Goal: Navigation & Orientation: Find specific page/section

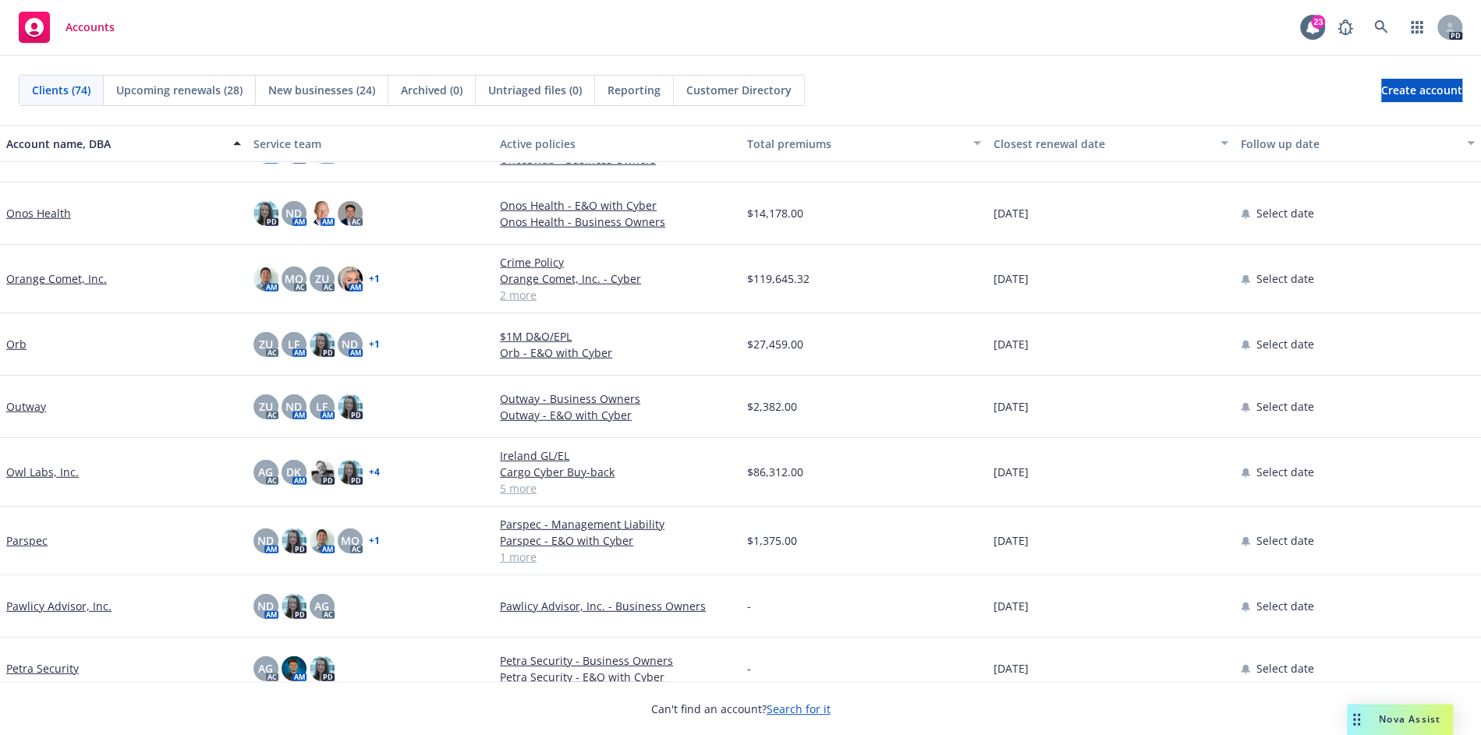
scroll to position [3226, 0]
click at [52, 466] on link "Owl Labs, Inc." at bounding box center [42, 470] width 73 height 16
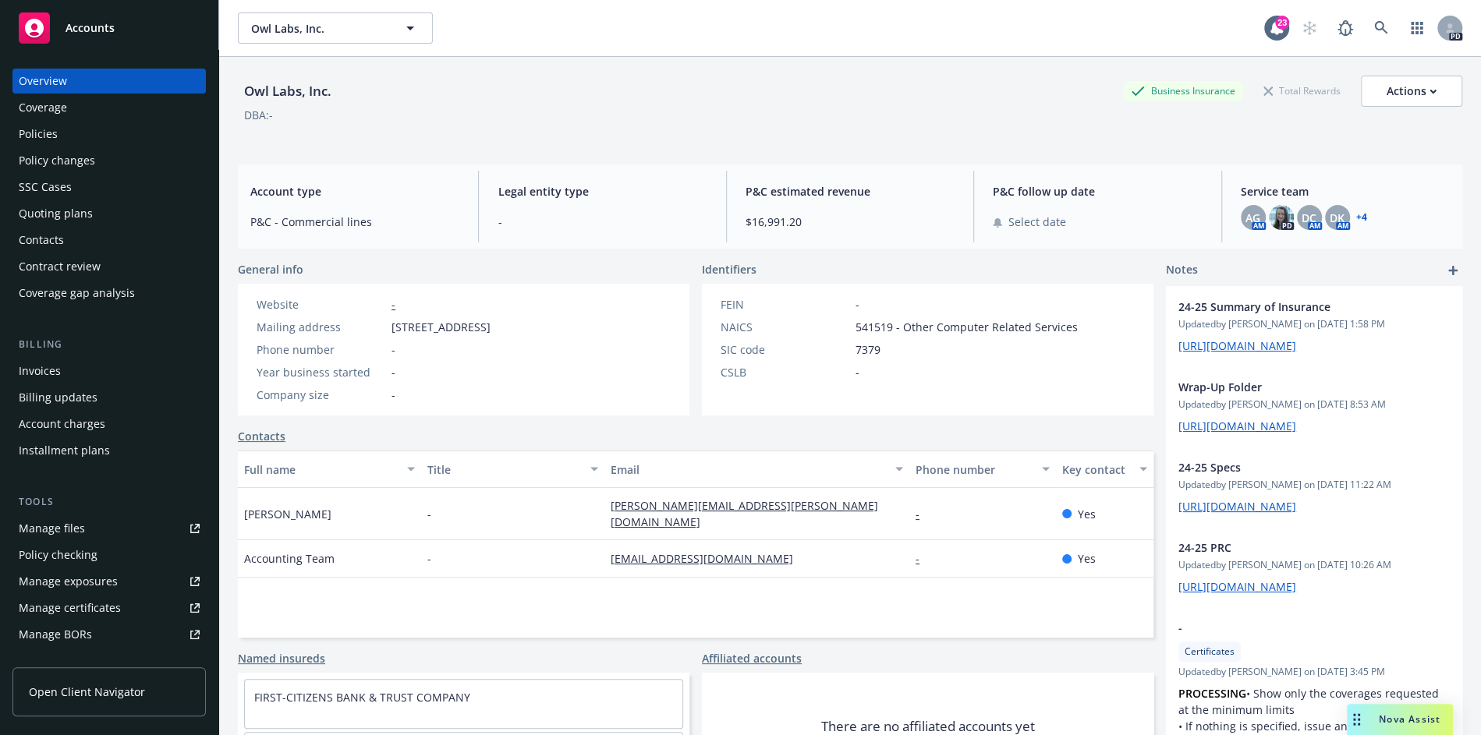
click at [68, 110] on div "Coverage" at bounding box center [109, 107] width 181 height 25
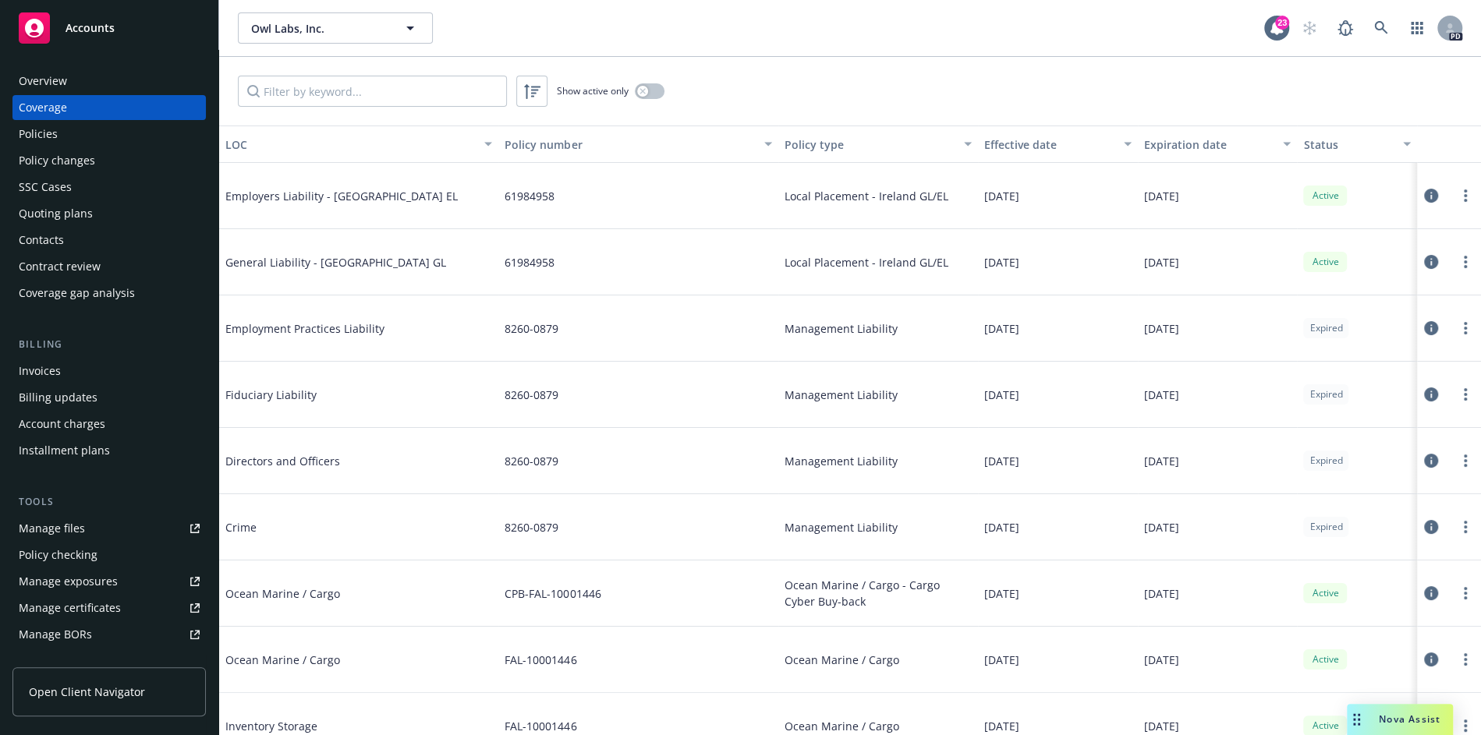
click at [115, 135] on div "Policies" at bounding box center [109, 134] width 181 height 25
